Goal: Find specific page/section: Find specific page/section

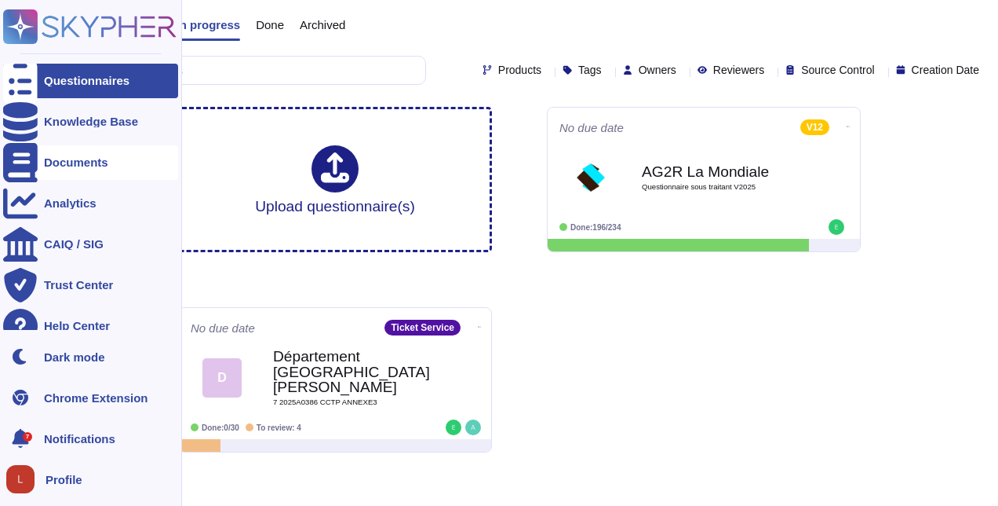
click at [19, 159] on icon at bounding box center [20, 162] width 35 height 39
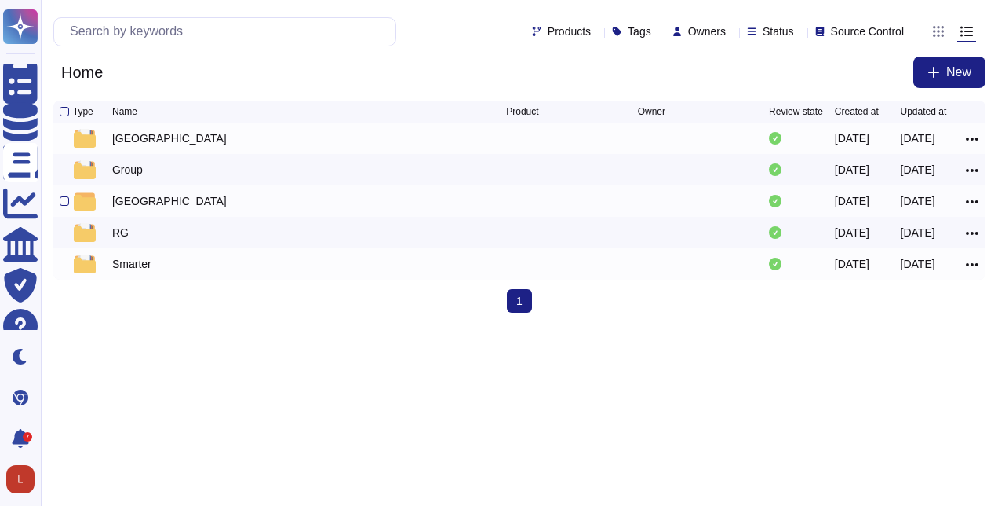
click at [125, 207] on div "[GEOGRAPHIC_DATA]" at bounding box center [169, 201] width 115 height 16
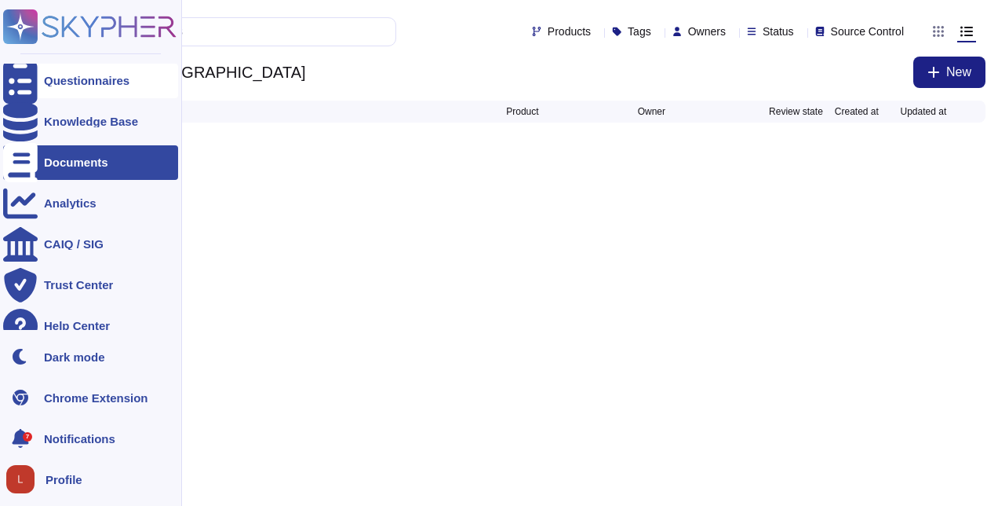
click at [78, 82] on div "Questionnaires" at bounding box center [87, 81] width 86 height 12
